Goal: Obtain resource: Download file/media

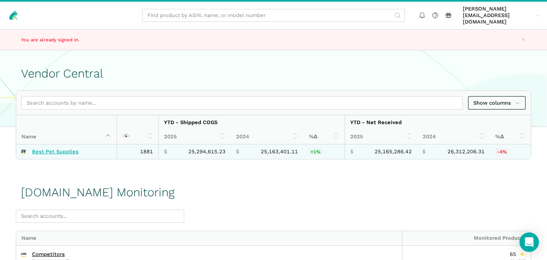
click at [57, 148] on link "Best Pet Supplies" at bounding box center [55, 151] width 47 height 6
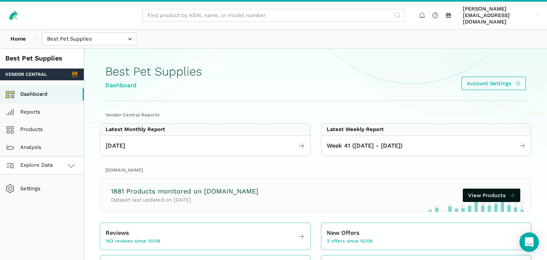
click at [55, 156] on link "Explore Data" at bounding box center [42, 165] width 84 height 18
click at [44, 192] on link "[DOMAIN_NAME]" at bounding box center [42, 201] width 84 height 18
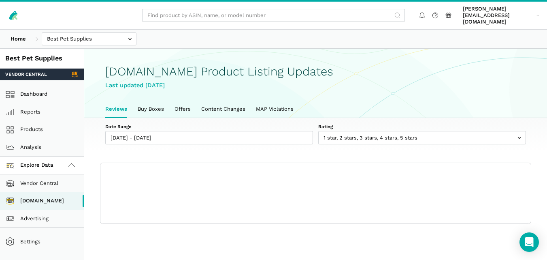
scroll to position [3, 0]
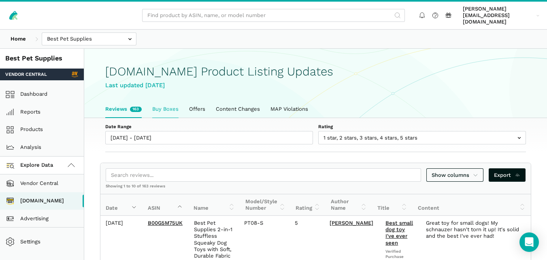
click at [157, 109] on link "Buy Boxes" at bounding box center [165, 108] width 37 height 17
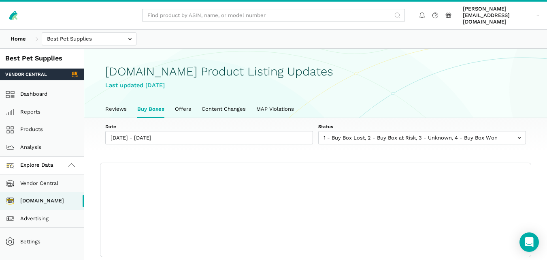
scroll to position [3, 0]
click at [378, 118] on div "Date [DATE] - [DATE] Status 1 - Buy Box Lost 2 - Buy Box at Risk 3 - Unknown 4 …" at bounding box center [315, 135] width 463 height 34
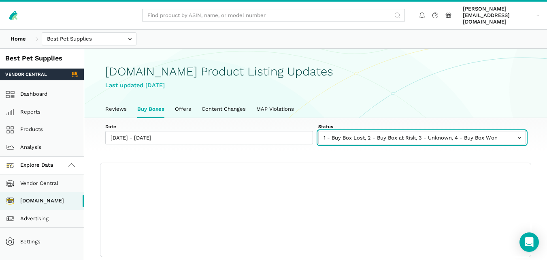
click at [374, 131] on input "text" at bounding box center [422, 137] width 208 height 13
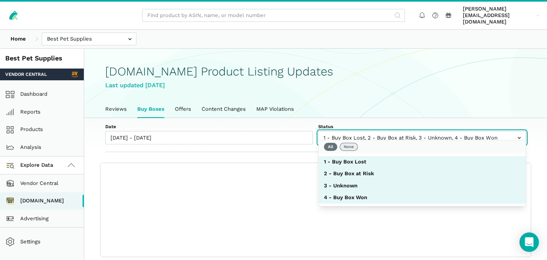
click at [353, 145] on button "None" at bounding box center [349, 147] width 18 height 8
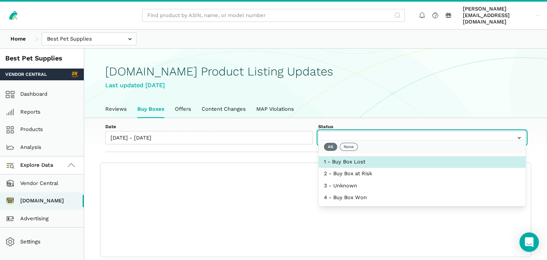
select select "1 - Buy Box Lost"
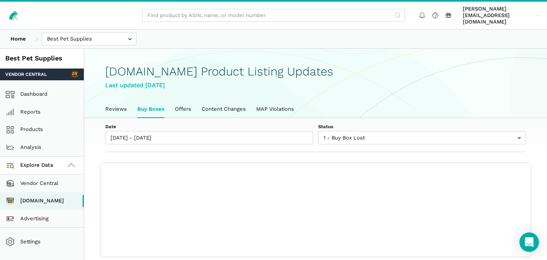
click at [371, 123] on label "Status" at bounding box center [422, 126] width 208 height 6
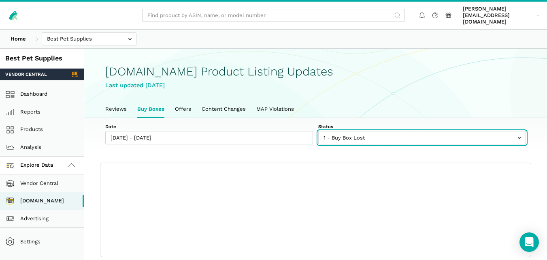
click at [371, 131] on select "1 - Buy Box Lost 2 - Buy Box at Risk 3 - Unknown 4 - Buy Box Won" at bounding box center [422, 133] width 208 height 5
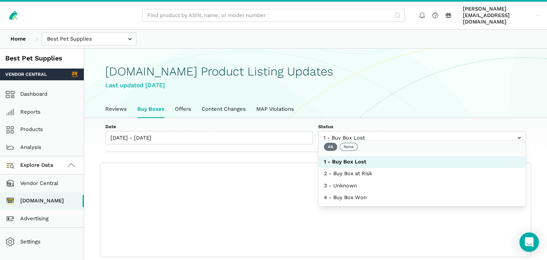
click at [359, 123] on label "Status" at bounding box center [422, 126] width 208 height 6
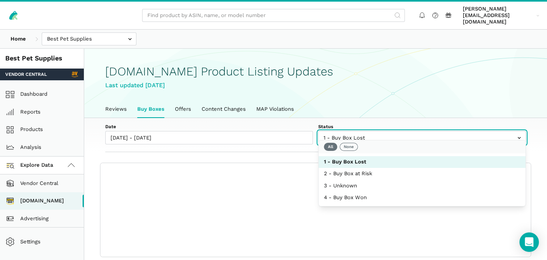
click at [359, 131] on select "1 - Buy Box Lost 2 - Buy Box at Risk 3 - Unknown 4 - Buy Box Won" at bounding box center [422, 133] width 208 height 5
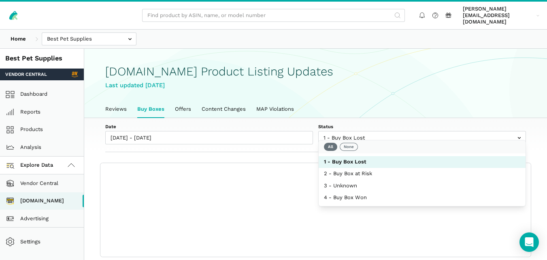
click at [288, 123] on label "Date" at bounding box center [209, 126] width 208 height 6
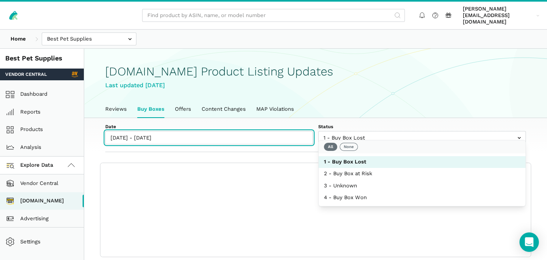
click at [288, 131] on input "[DATE] - [DATE]" at bounding box center [209, 137] width 208 height 13
type input "10/09/2025"
type input "10/15/2025"
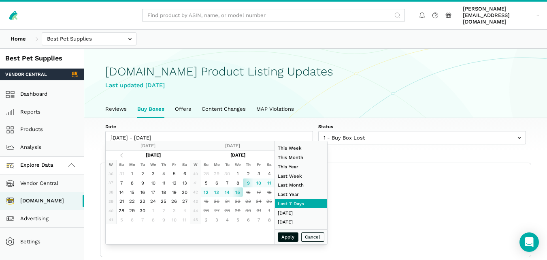
click at [288, 123] on label "Date" at bounding box center [209, 126] width 208 height 6
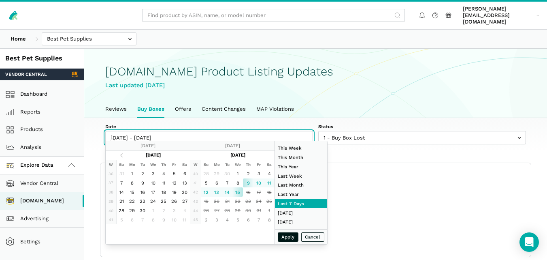
click at [288, 131] on input "[DATE] - [DATE]" at bounding box center [209, 137] width 208 height 13
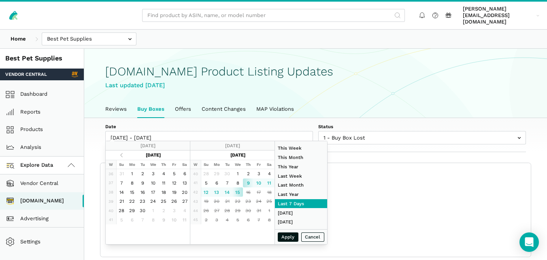
click at [281, 118] on div "Date 10/09/2025 - 10/15/2025 Status 1 - Buy Box Lost 2 - Buy Box at Risk 3 - Un…" at bounding box center [315, 135] width 463 height 34
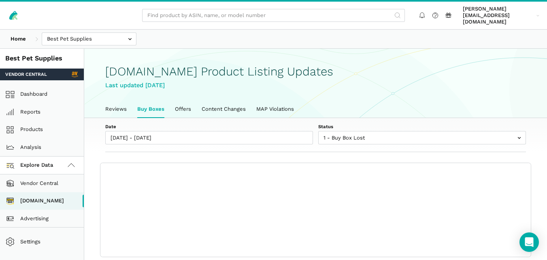
click at [378, 31] on div "Home Best Pet Supplies Competitors" at bounding box center [273, 39] width 547 height 19
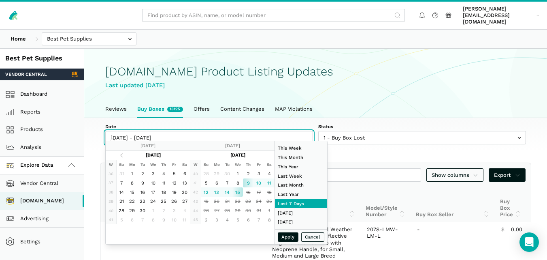
click at [157, 131] on input "[DATE] - [DATE]" at bounding box center [209, 137] width 208 height 13
type input "10/15/2025"
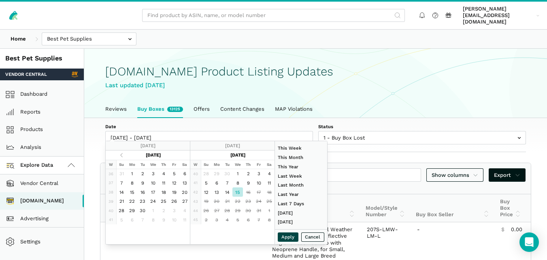
click at [290, 237] on button "Apply" at bounding box center [288, 236] width 21 height 9
type input "10/15/2025 - 10/15/2025"
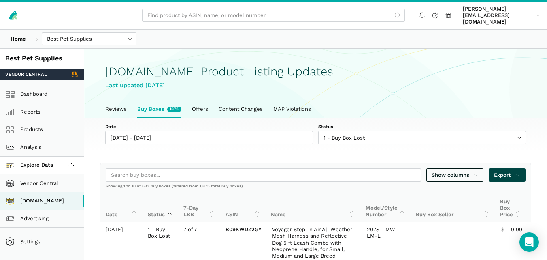
click at [506, 171] on span "Export" at bounding box center [507, 175] width 26 height 8
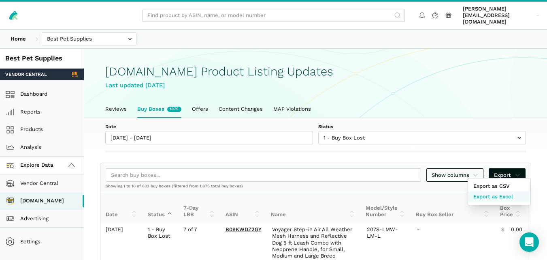
click at [501, 193] on span "Export as Excel" at bounding box center [493, 196] width 40 height 8
click at [121, 100] on div at bounding box center [273, 130] width 547 height 260
click at [121, 100] on link "Reviews" at bounding box center [116, 108] width 32 height 17
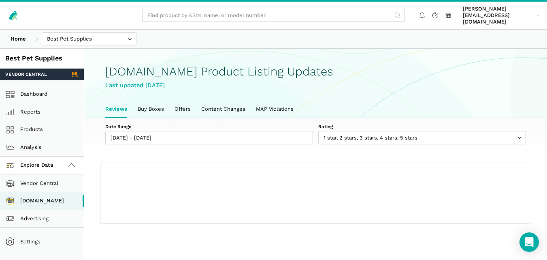
scroll to position [3, 0]
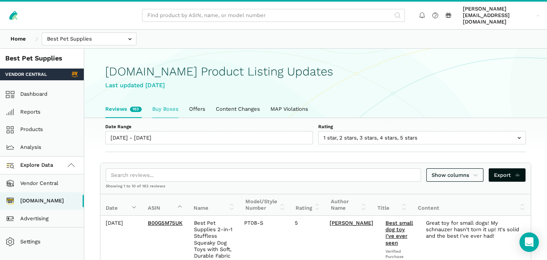
click at [164, 102] on link "Buy Boxes" at bounding box center [165, 108] width 37 height 17
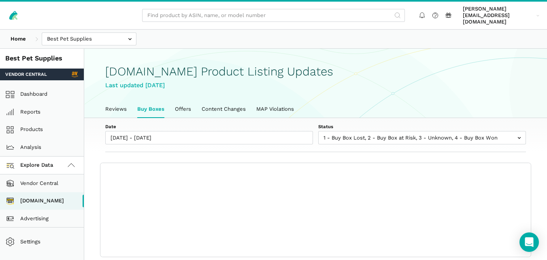
scroll to position [3, 0]
click at [147, 102] on link "Buy Boxes" at bounding box center [151, 108] width 38 height 17
click at [342, 31] on div "Home Best Pet Supplies Competitors" at bounding box center [273, 39] width 547 height 19
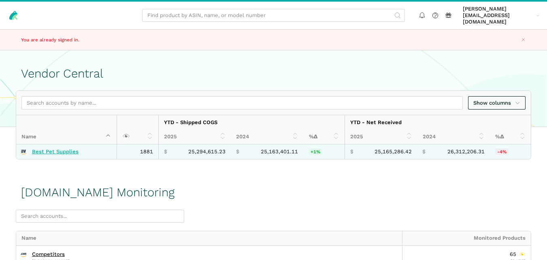
click at [64, 148] on link "Best Pet Supplies" at bounding box center [55, 151] width 47 height 6
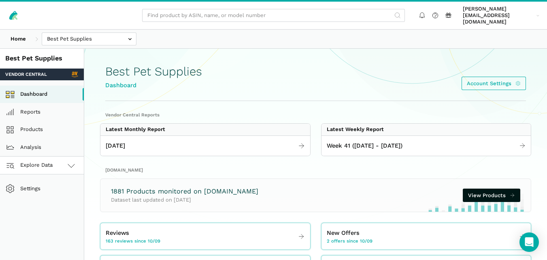
click at [65, 160] on link "Explore Data" at bounding box center [42, 165] width 84 height 18
click at [55, 194] on link "[DOMAIN_NAME]" at bounding box center [42, 201] width 84 height 18
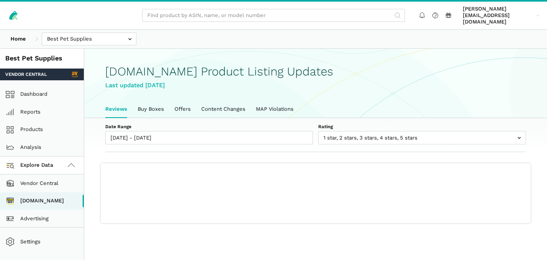
scroll to position [3, 0]
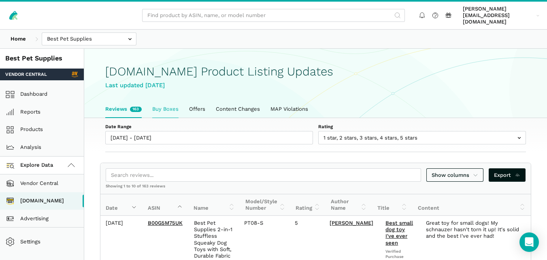
click at [170, 107] on link "Buy Boxes" at bounding box center [165, 108] width 37 height 17
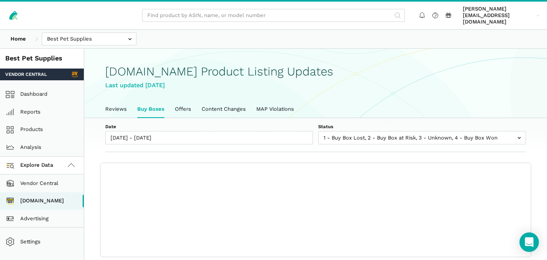
scroll to position [3, 0]
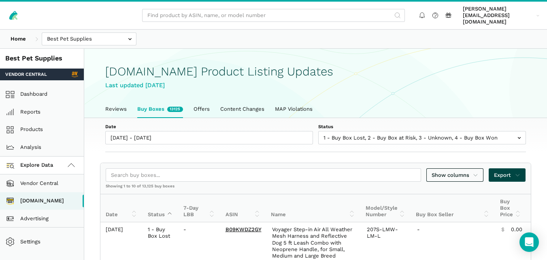
click at [521, 172] on link "Export" at bounding box center [507, 174] width 37 height 13
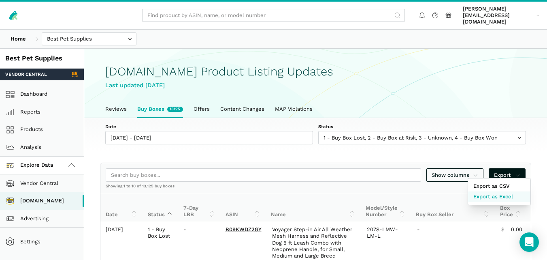
click at [507, 195] on span "Export as Excel" at bounding box center [493, 196] width 40 height 8
click at [536, 160] on div at bounding box center [273, 130] width 547 height 260
